Goal: Browse casually

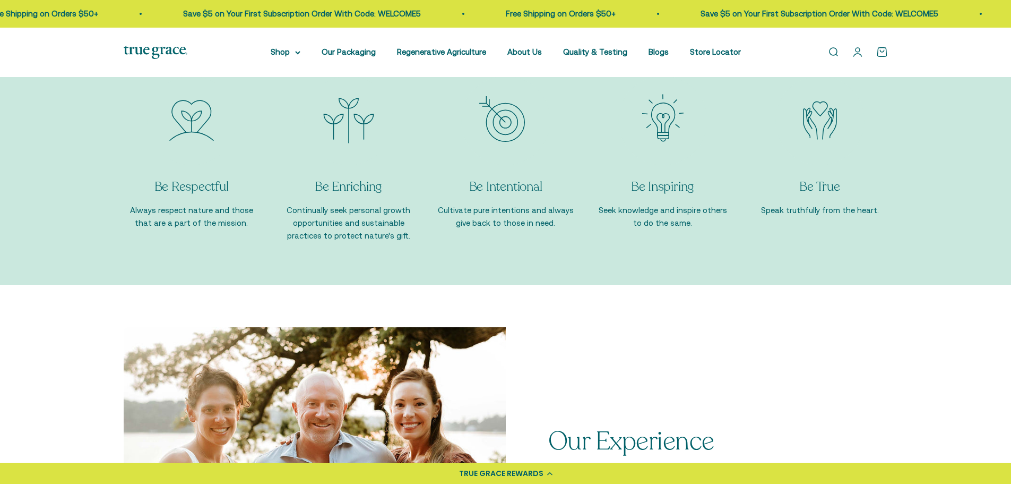
scroll to position [1434, 0]
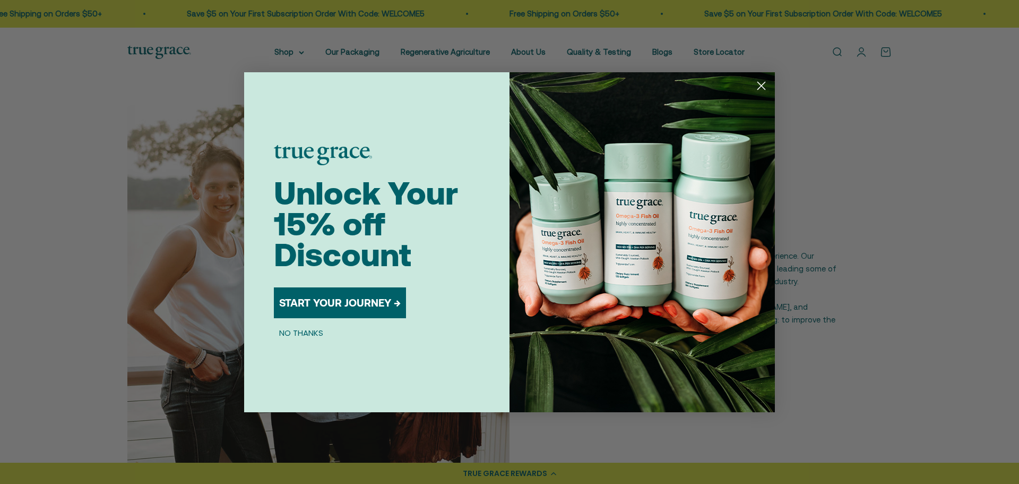
click at [759, 86] on circle "Close dialog" at bounding box center [762, 85] width 18 height 18
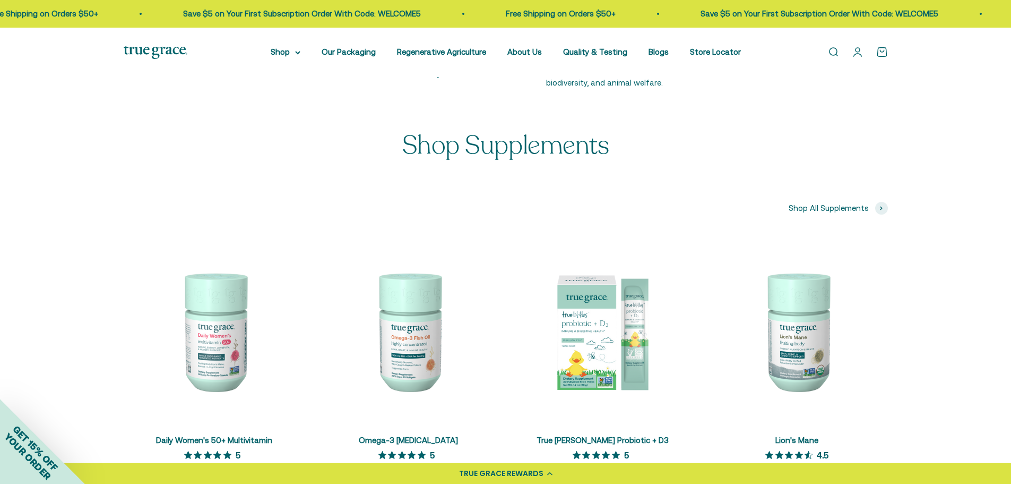
scroll to position [2124, 0]
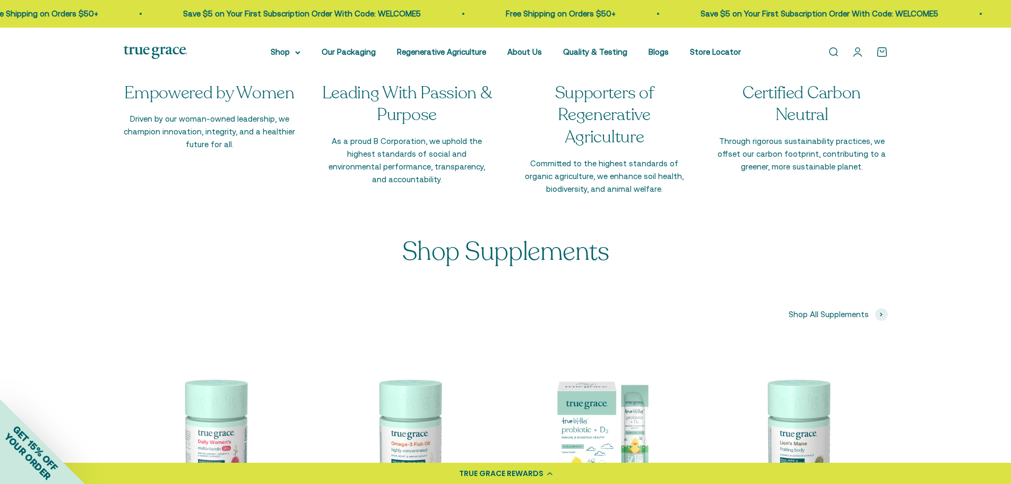
click at [171, 52] on img at bounding box center [156, 52] width 64 height 13
